Goal: Book appointment/travel/reservation

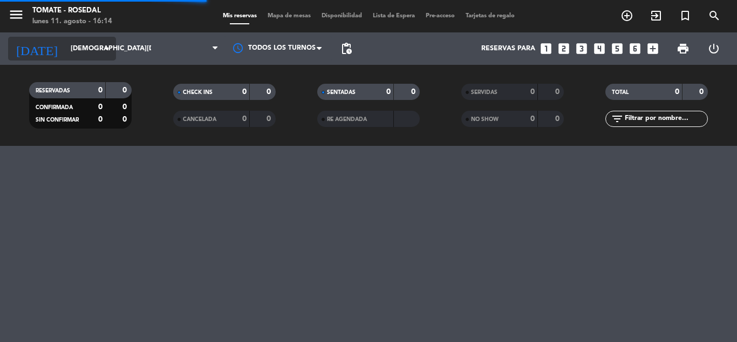
click at [65, 43] on input "[DEMOGRAPHIC_DATA][DATE]" at bounding box center [110, 48] width 91 height 18
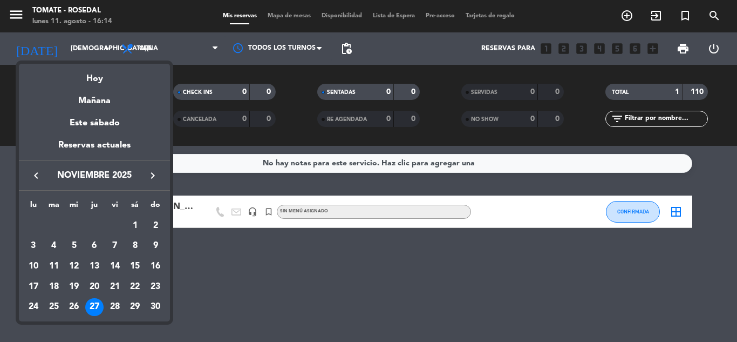
click at [35, 178] on icon "keyboard_arrow_left" at bounding box center [36, 175] width 13 height 13
click at [88, 81] on div "Hoy" at bounding box center [94, 75] width 151 height 22
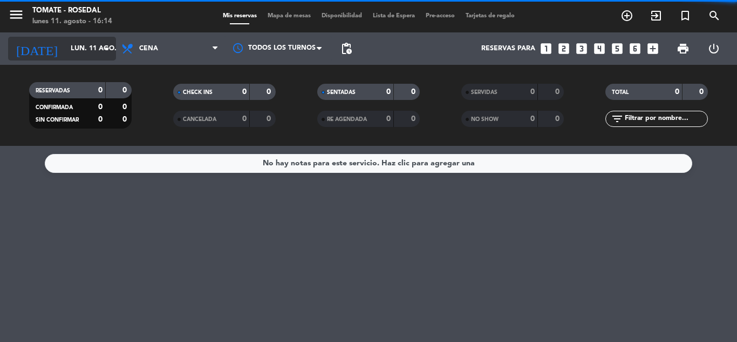
click at [65, 49] on input "lun. 11 ago." at bounding box center [110, 48] width 91 height 18
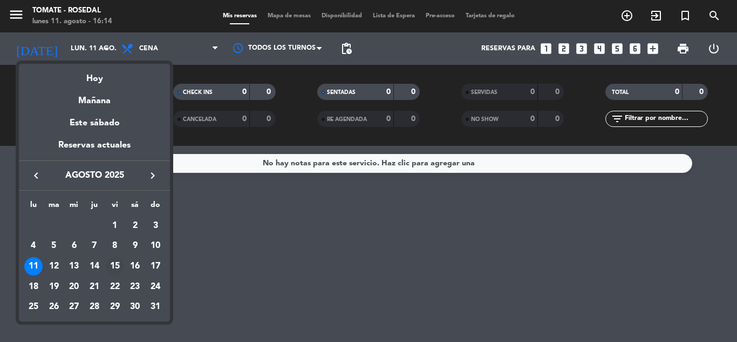
click at [120, 261] on div "15" at bounding box center [115, 266] width 18 height 18
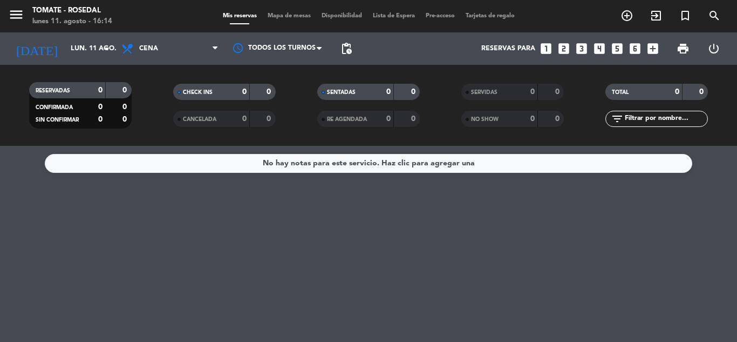
type input "vie. 15 ago."
click at [173, 59] on span "Cena" at bounding box center [170, 49] width 108 height 24
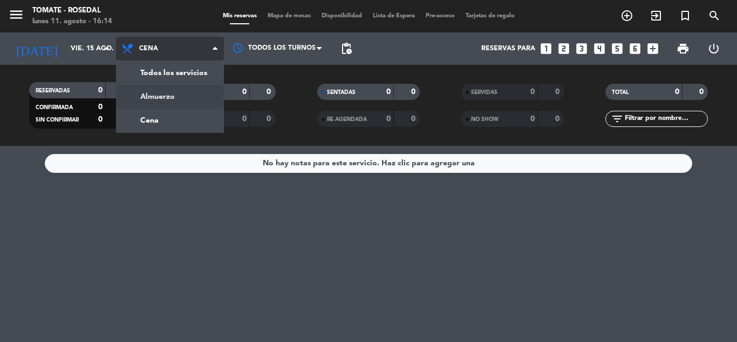
click at [177, 101] on div "menu Tomate - Rosedal [DATE] 11. agosto - 16:14 Mis reservas Mapa de mesas Disp…" at bounding box center [368, 73] width 737 height 146
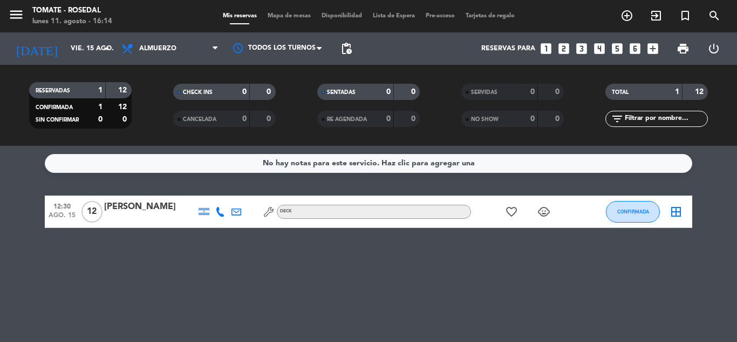
click at [168, 243] on div "No hay notas para este servicio. Haz clic para agregar una 12:30 [DATE] [PERSON…" at bounding box center [368, 244] width 737 height 196
click at [288, 257] on div "No hay notas para este servicio. Haz clic para agregar una 12:30 [DATE] [PERSON…" at bounding box center [368, 244] width 737 height 196
